Goal: Information Seeking & Learning: Learn about a topic

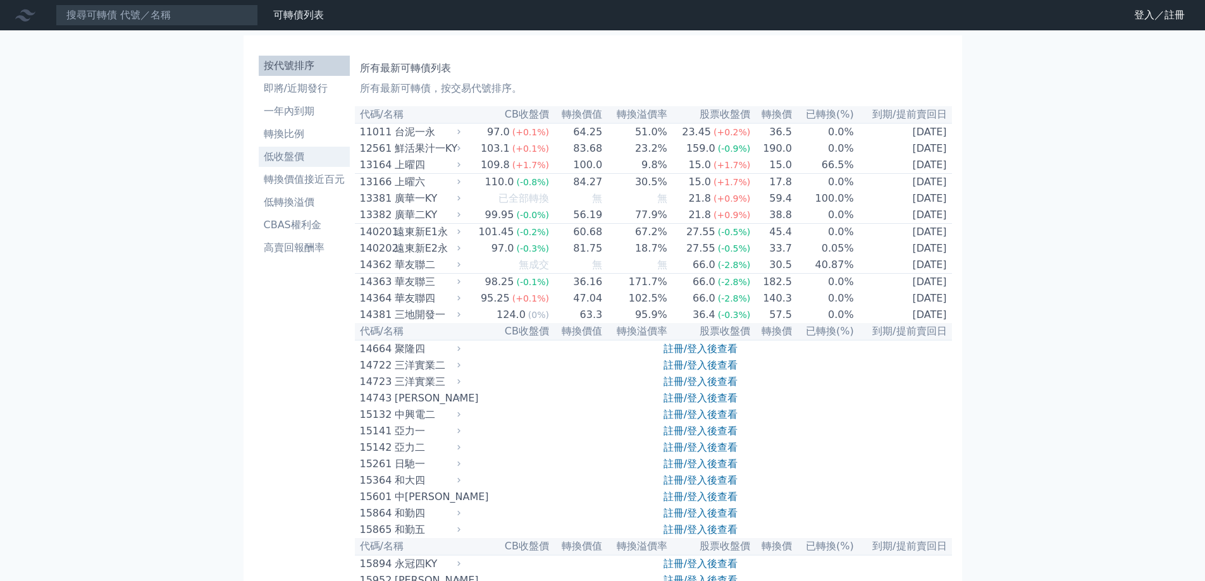
click at [305, 156] on li "低收盤價" at bounding box center [304, 156] width 91 height 15
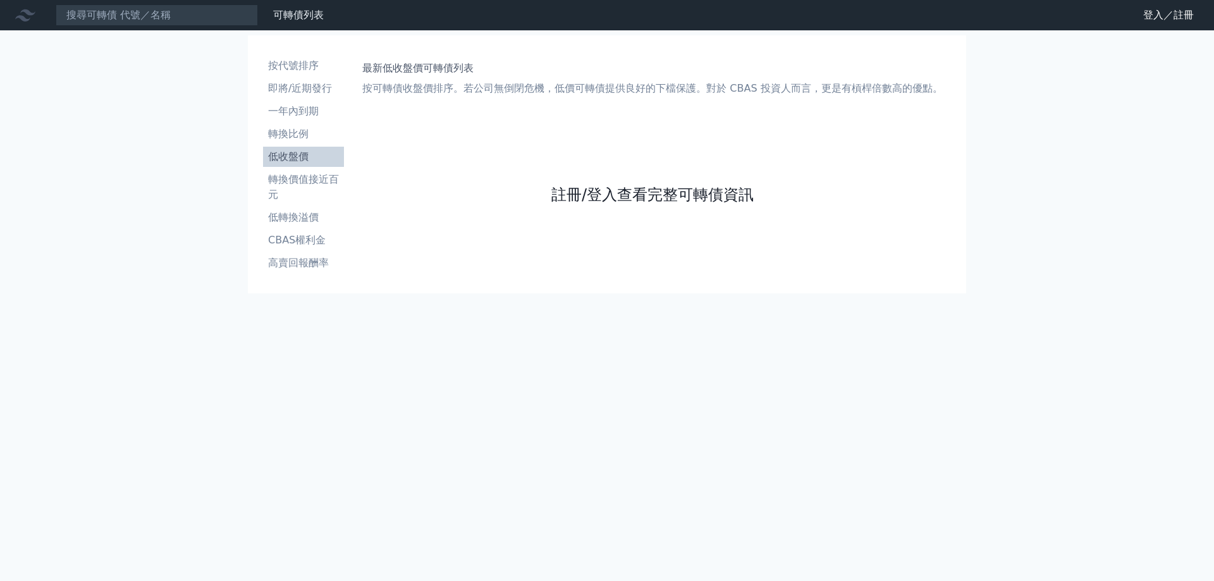
click at [581, 187] on link "註冊/登入查看完整可轉債資訊" at bounding box center [653, 195] width 202 height 20
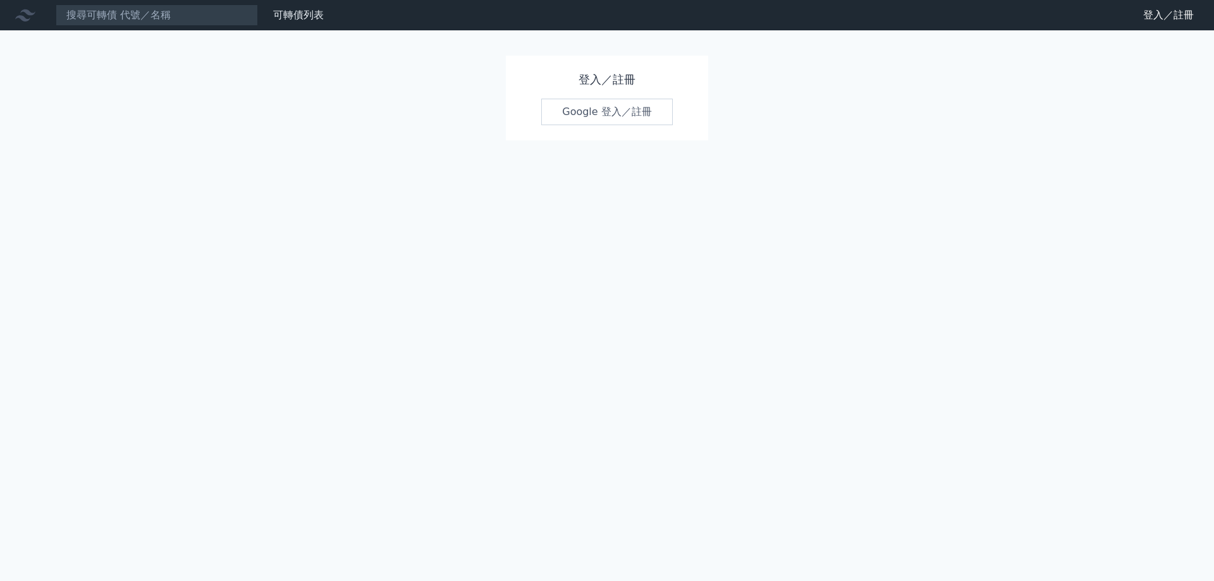
click at [621, 120] on link "Google 登入／註冊" at bounding box center [607, 112] width 132 height 27
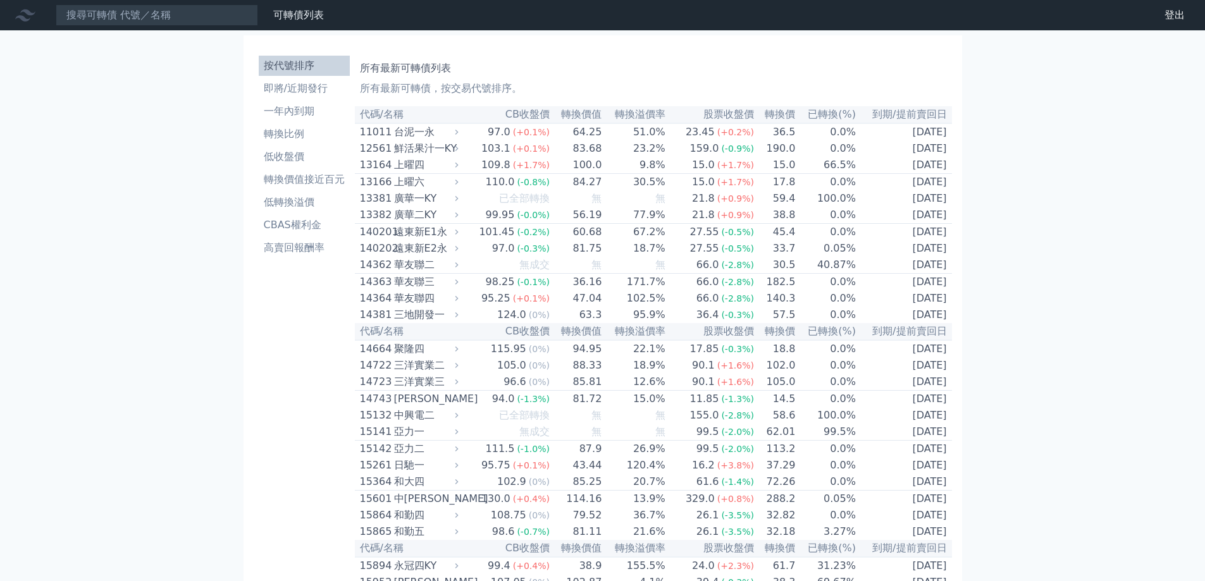
click at [0, 0] on link "財務數據" at bounding box center [0, 0] width 0 height 0
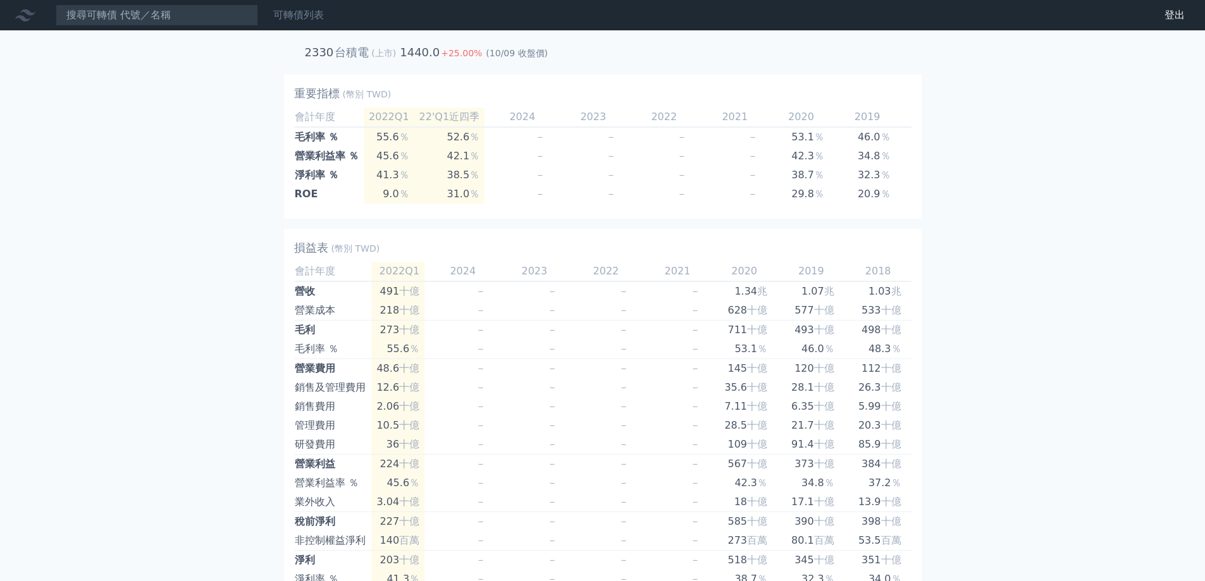
click at [285, 18] on link "可轉債列表" at bounding box center [298, 15] width 51 height 12
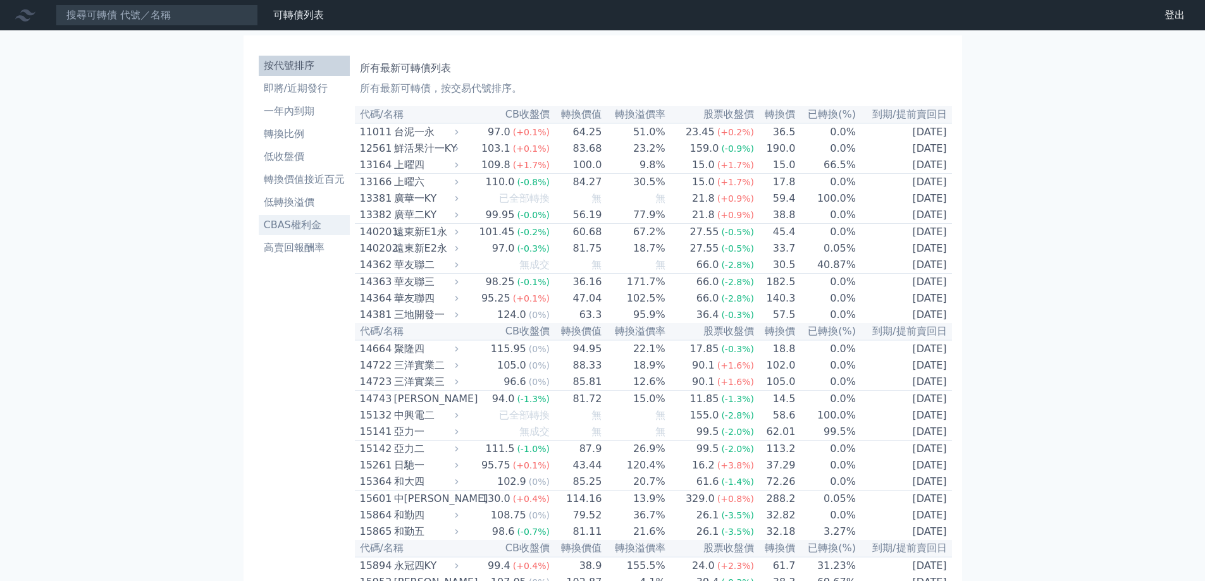
click at [299, 228] on li "CBAS權利金" at bounding box center [304, 225] width 91 height 15
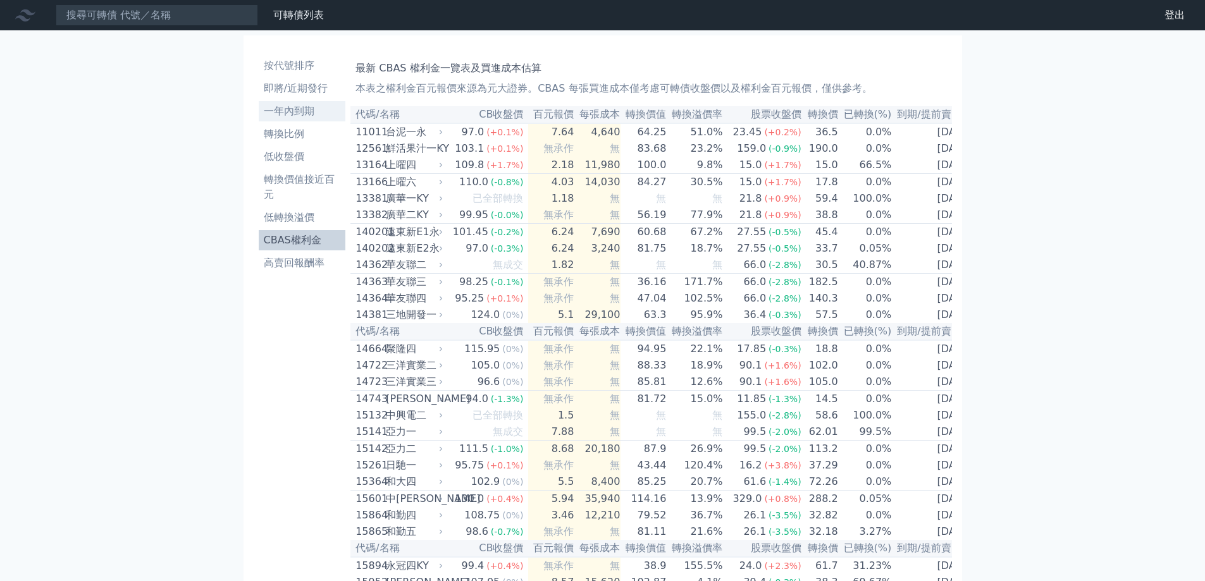
click at [307, 116] on li "一年內到期" at bounding box center [302, 111] width 87 height 15
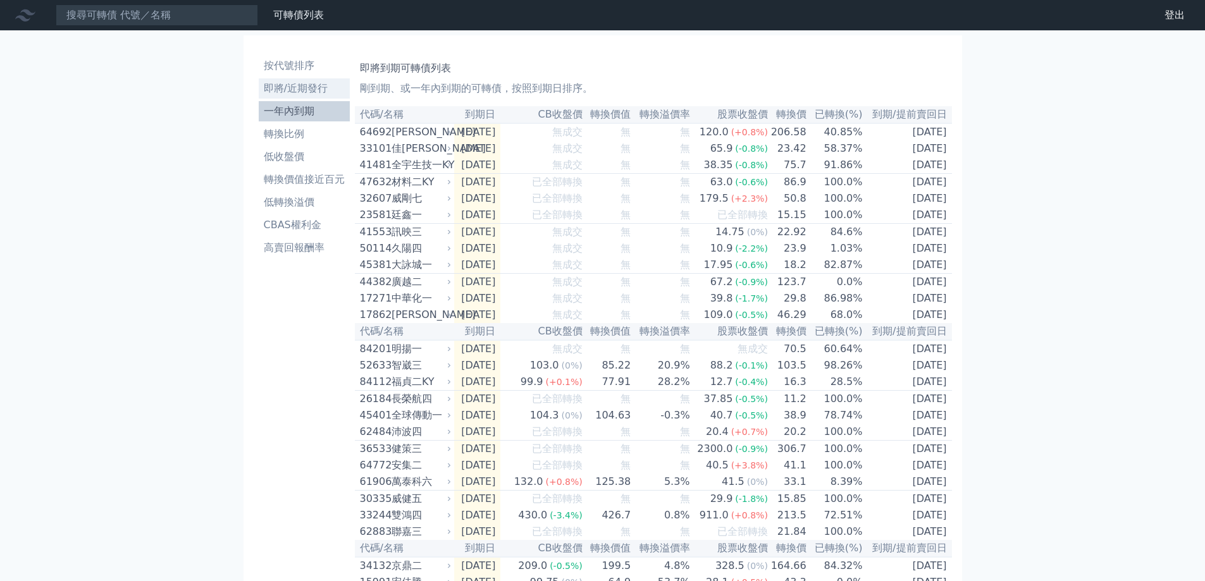
click at [318, 87] on li "即將/近期發行" at bounding box center [304, 88] width 91 height 15
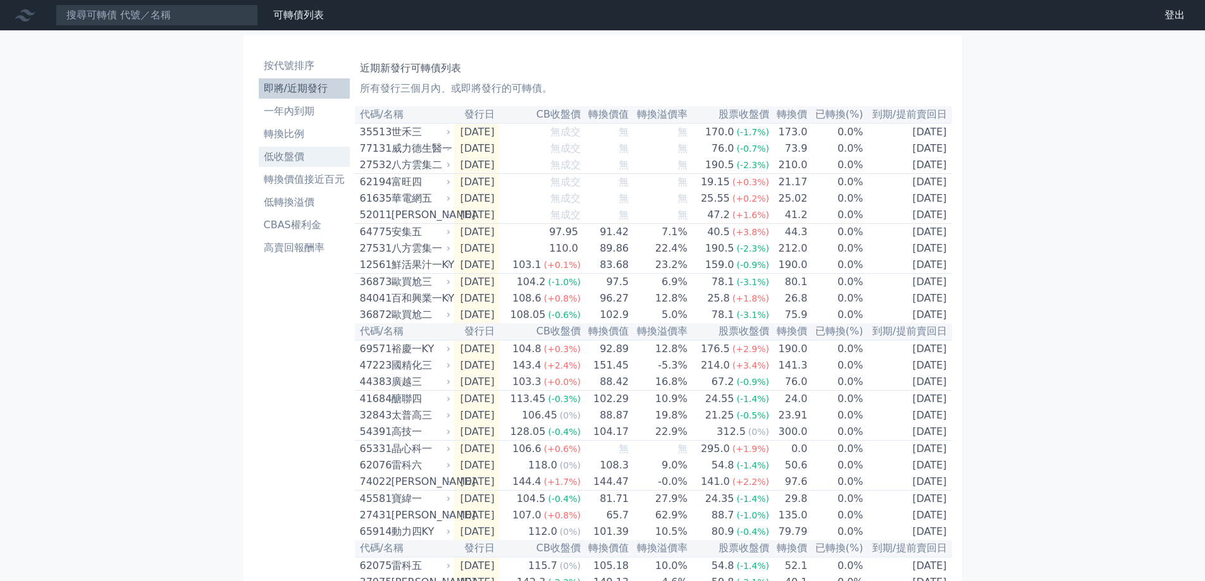
click at [318, 159] on li "低收盤價" at bounding box center [304, 156] width 91 height 15
